Goal: Task Accomplishment & Management: Complete application form

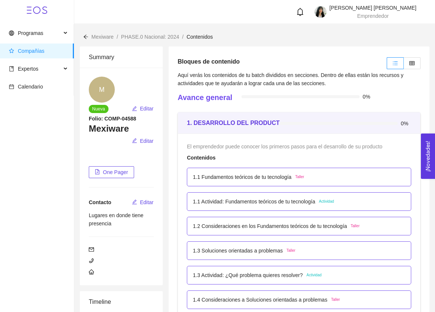
scroll to position [1418, 0]
click at [104, 86] on span "M" at bounding box center [102, 90] width 6 height 26
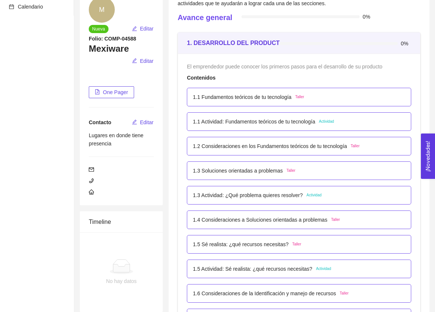
scroll to position [83, 0]
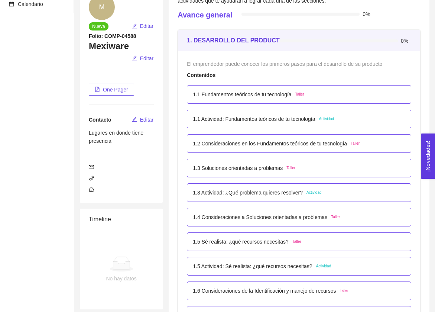
click at [270, 119] on p "1.1 Actividad: Fundamentos teóricos de tu tecnología" at bounding box center [254, 119] width 122 height 8
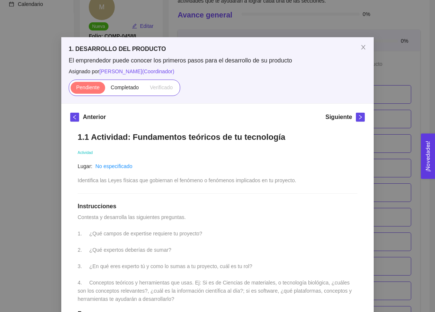
scroll to position [0, 0]
click at [362, 48] on icon "close" at bounding box center [364, 47] width 6 height 6
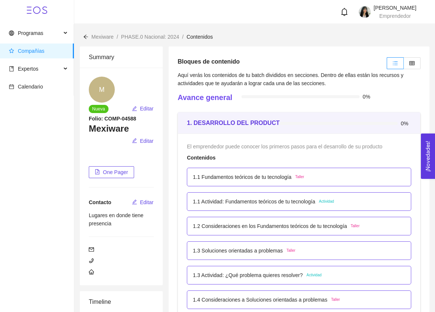
click at [269, 174] on p "1.1 Fundamentos teóricos de tu tecnología" at bounding box center [242, 177] width 99 height 8
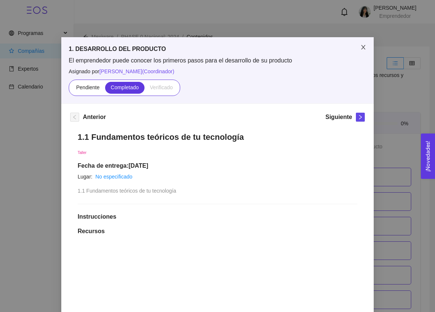
click at [364, 48] on icon "close" at bounding box center [363, 47] width 4 height 4
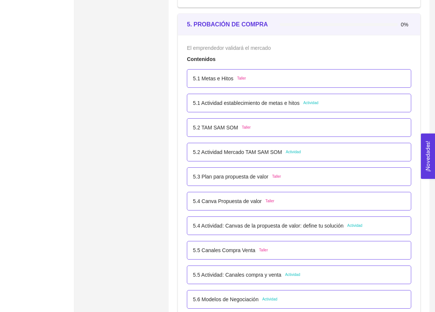
scroll to position [1399, 0]
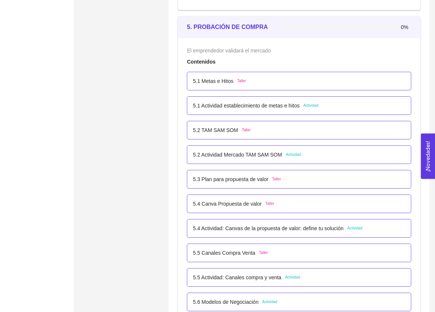
click at [232, 83] on p "5.1 Metas e Hitos" at bounding box center [213, 81] width 41 height 8
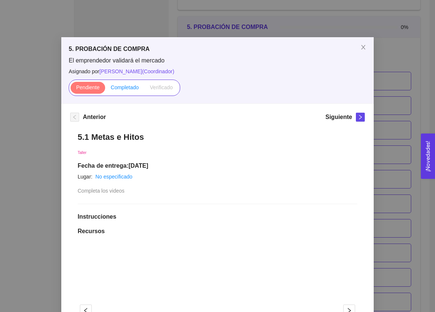
click at [132, 89] on span "Completado" at bounding box center [125, 87] width 28 height 6
click at [105, 89] on input "Completado" at bounding box center [105, 89] width 0 height 0
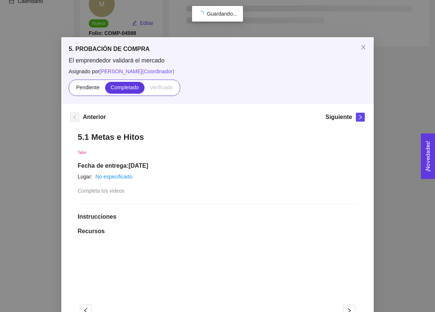
scroll to position [85, 0]
click at [364, 46] on icon "close" at bounding box center [364, 47] width 6 height 6
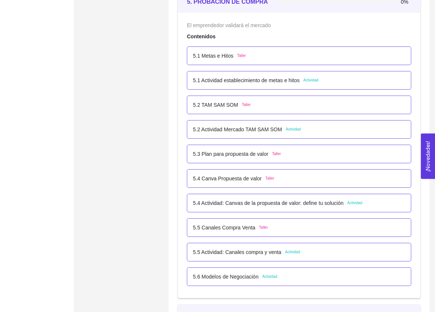
scroll to position [1419, 0]
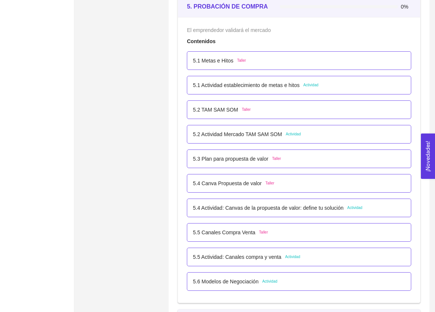
click at [214, 110] on p "5.2 TAM SAM SOM" at bounding box center [215, 110] width 45 height 8
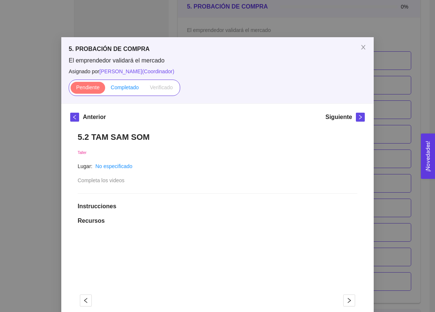
click at [134, 88] on span "Completado" at bounding box center [125, 87] width 28 height 6
click at [105, 89] on input "Completado" at bounding box center [105, 89] width 0 height 0
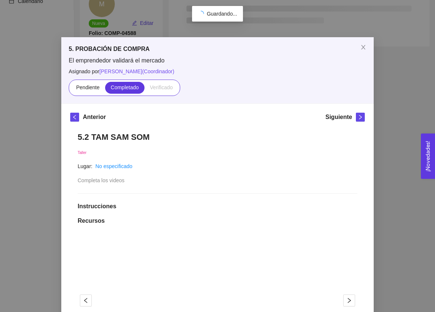
scroll to position [85, 0]
click at [362, 50] on icon "close" at bounding box center [364, 47] width 6 height 6
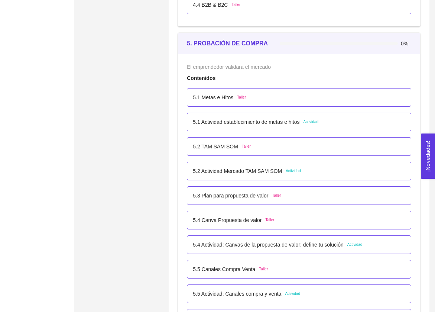
scroll to position [1416, 0]
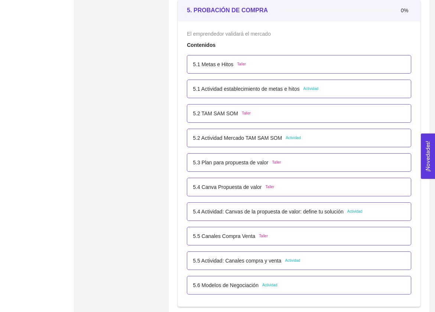
click at [248, 163] on p "5.3 Plan para propuesta de valor" at bounding box center [230, 162] width 75 height 8
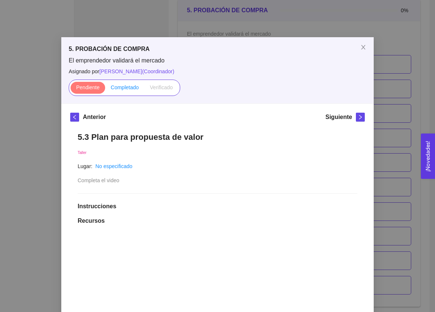
click at [135, 85] on span "Completado" at bounding box center [125, 87] width 28 height 6
click at [105, 89] on input "Completado" at bounding box center [105, 89] width 0 height 0
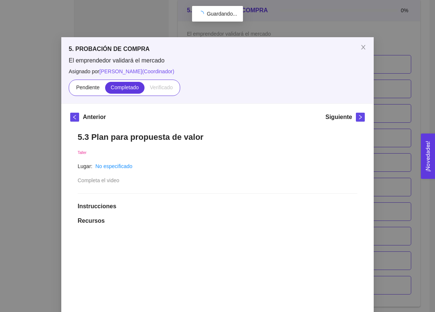
scroll to position [85, 0]
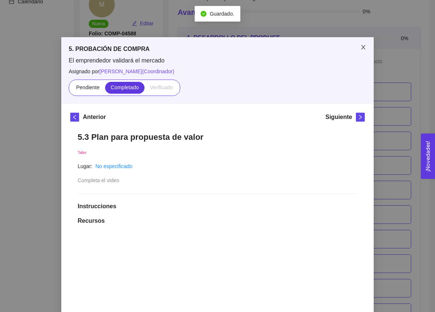
click at [365, 46] on icon "close" at bounding box center [364, 47] width 6 height 6
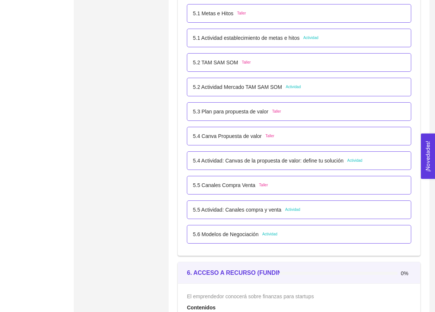
scroll to position [1466, 0]
click at [238, 116] on div "5.3 Plan para propuesta de valor Taller" at bounding box center [299, 112] width 225 height 19
click at [235, 111] on p "5.3 Plan para propuesta de valor" at bounding box center [230, 112] width 75 height 8
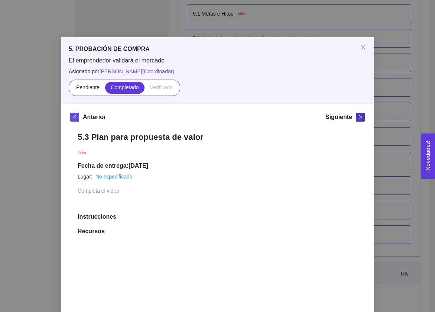
click at [358, 117] on span "right" at bounding box center [361, 117] width 8 height 5
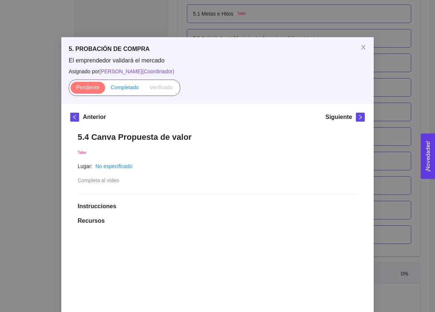
click at [128, 90] on label "Completado" at bounding box center [124, 88] width 39 height 12
click at [105, 89] on input "Completado" at bounding box center [105, 89] width 0 height 0
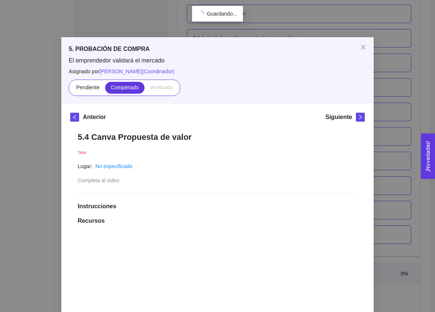
scroll to position [85, 0]
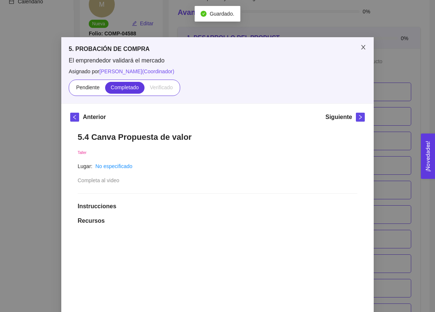
click at [364, 46] on icon "close" at bounding box center [364, 47] width 6 height 6
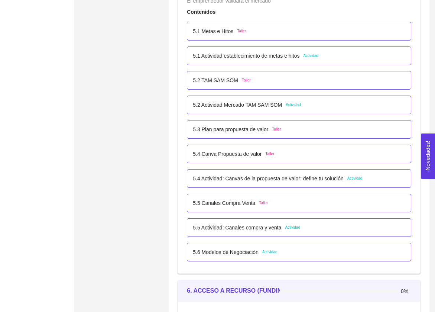
scroll to position [1497, 0]
